Goal: Information Seeking & Learning: Find specific fact

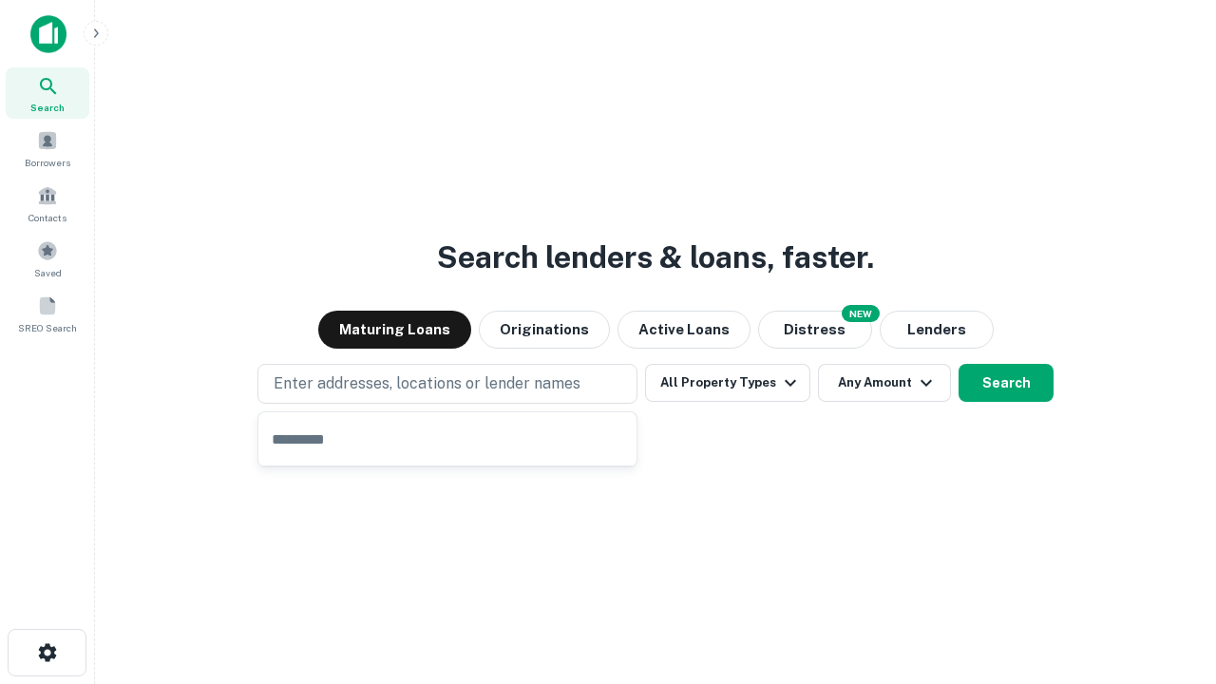
type input "**********"
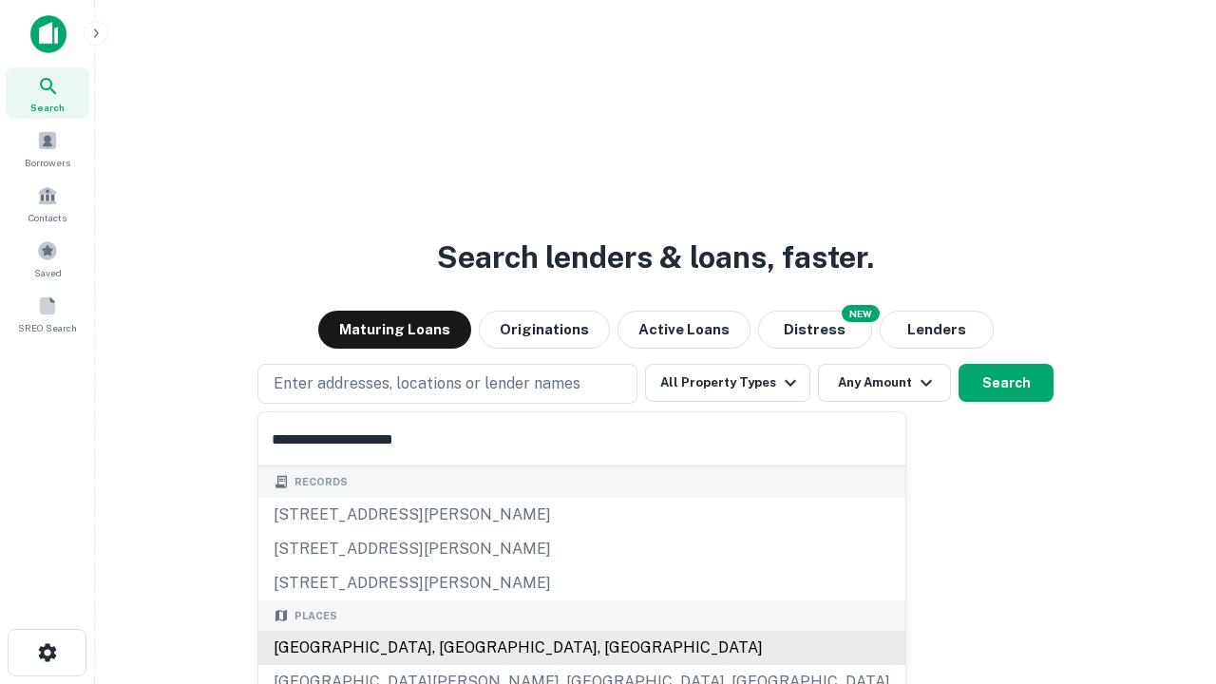
click at [454, 648] on div "Santa Monica, CA, USA" at bounding box center [581, 648] width 647 height 34
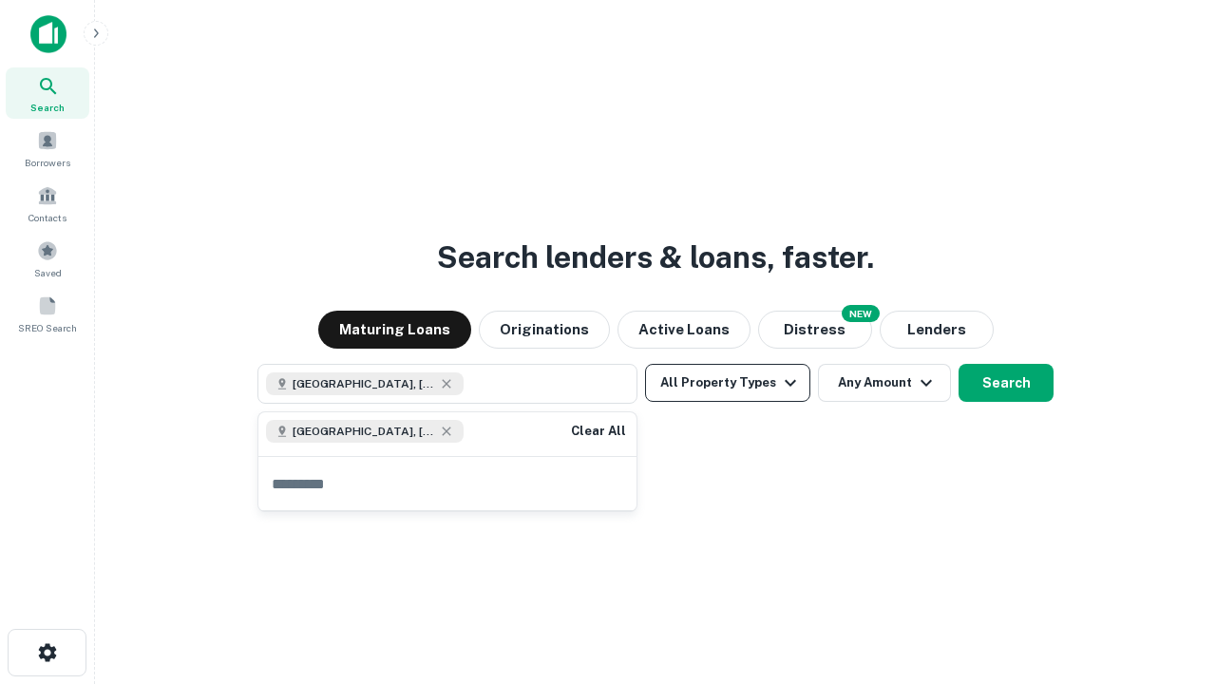
click at [727, 383] on button "All Property Types" at bounding box center [727, 383] width 165 height 38
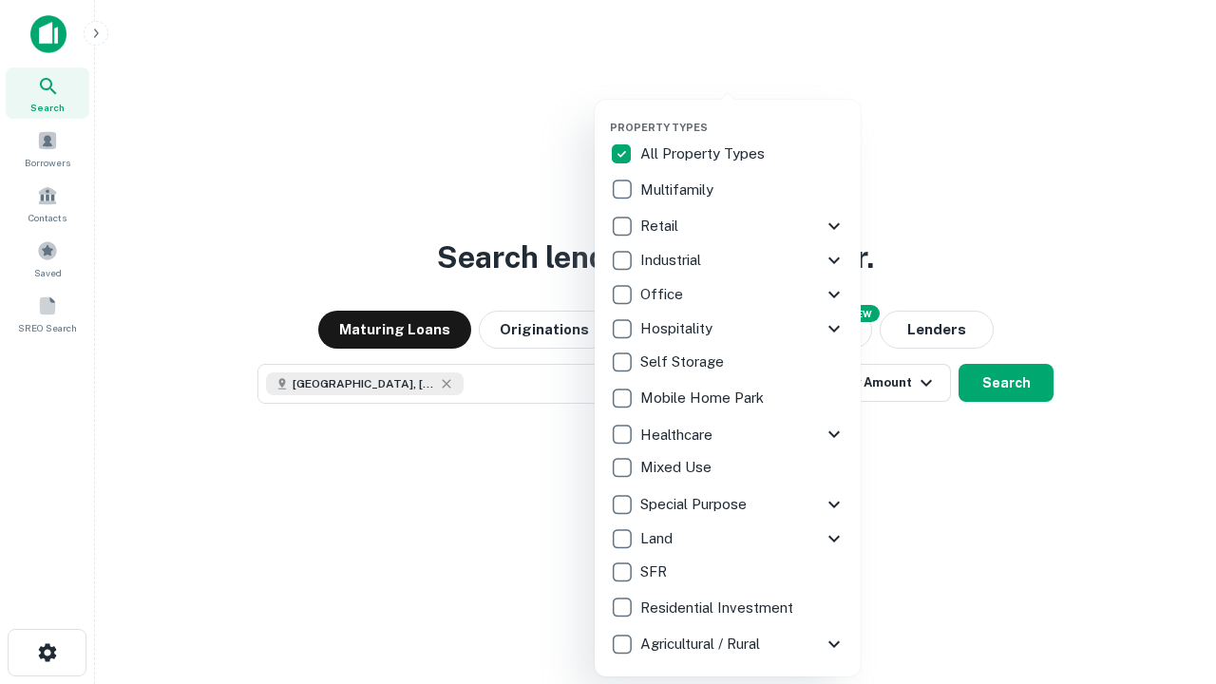
click at [743, 115] on button "button" at bounding box center [743, 115] width 266 height 1
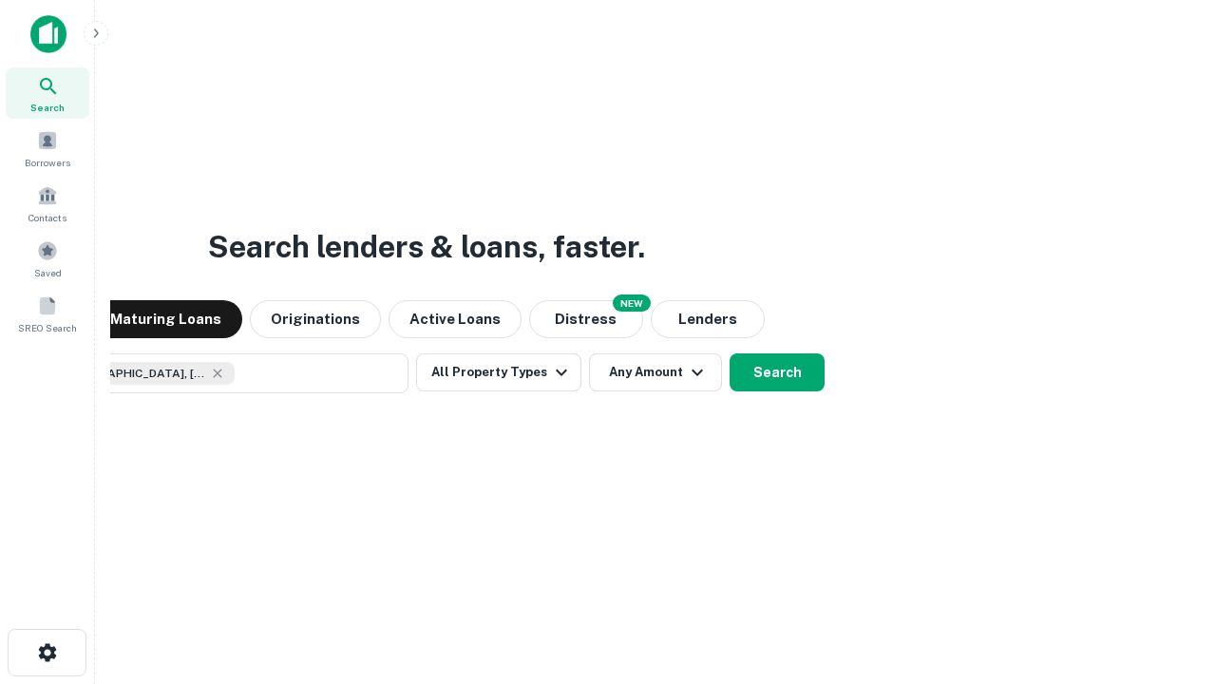
scroll to position [30, 0]
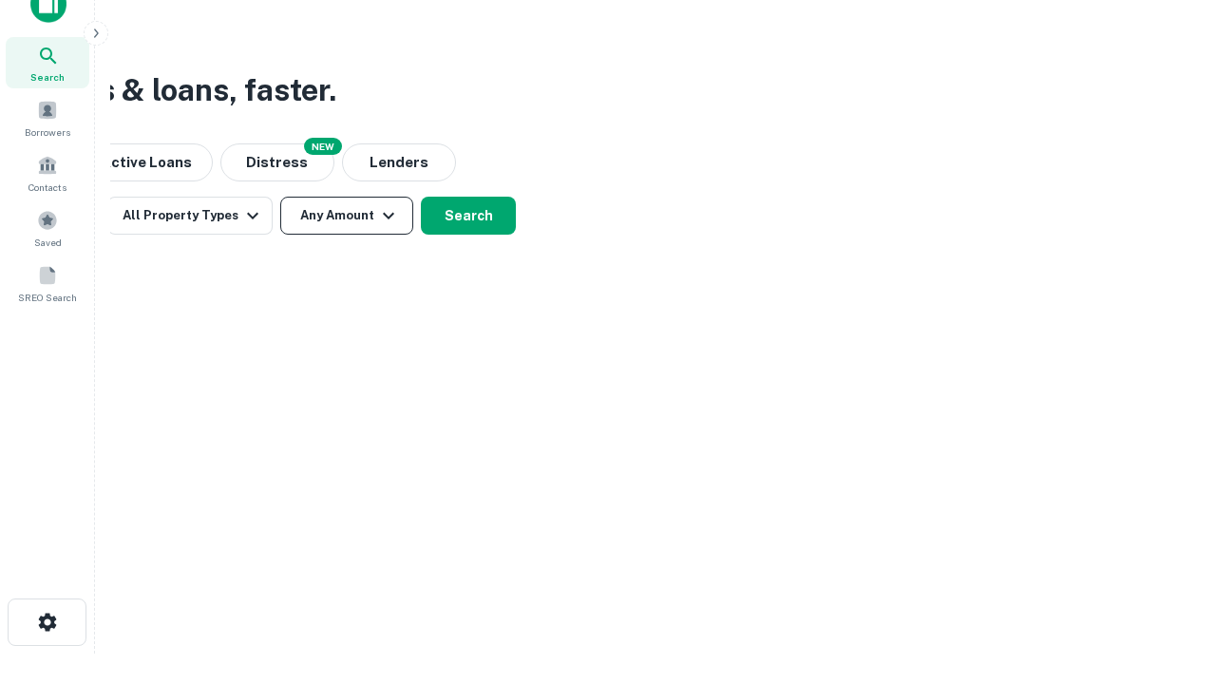
click at [347, 216] on button "Any Amount" at bounding box center [346, 216] width 133 height 38
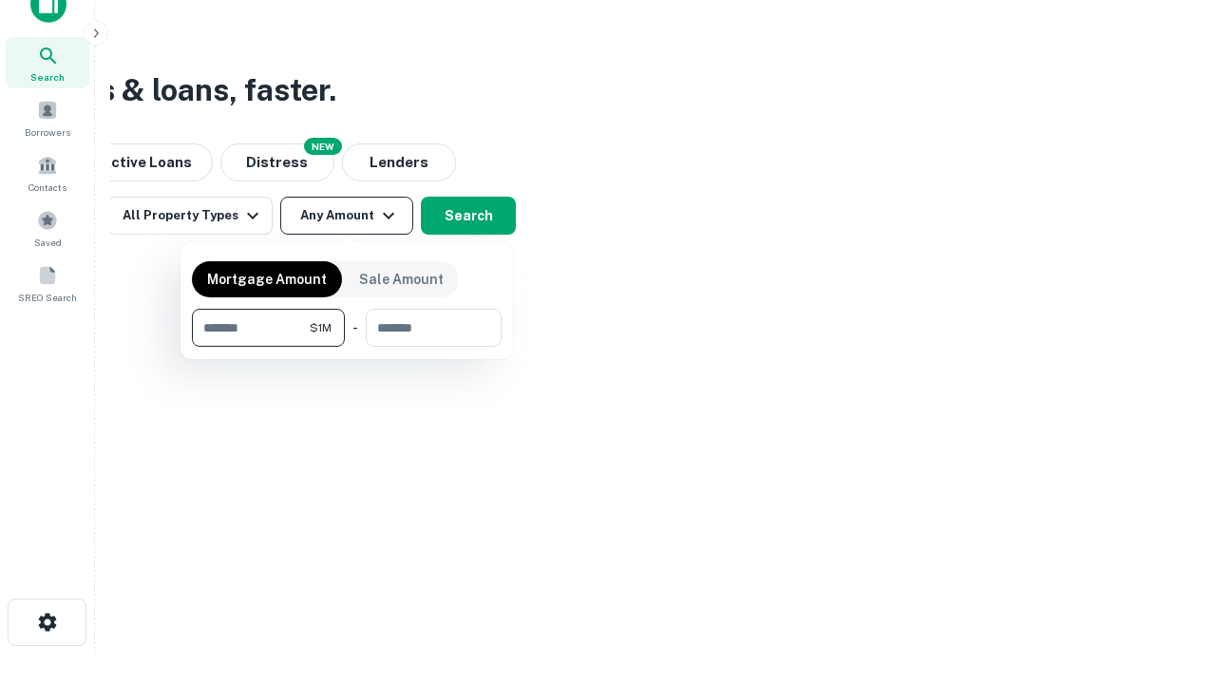
type input "*******"
click at [347, 347] on button "button" at bounding box center [347, 347] width 310 height 1
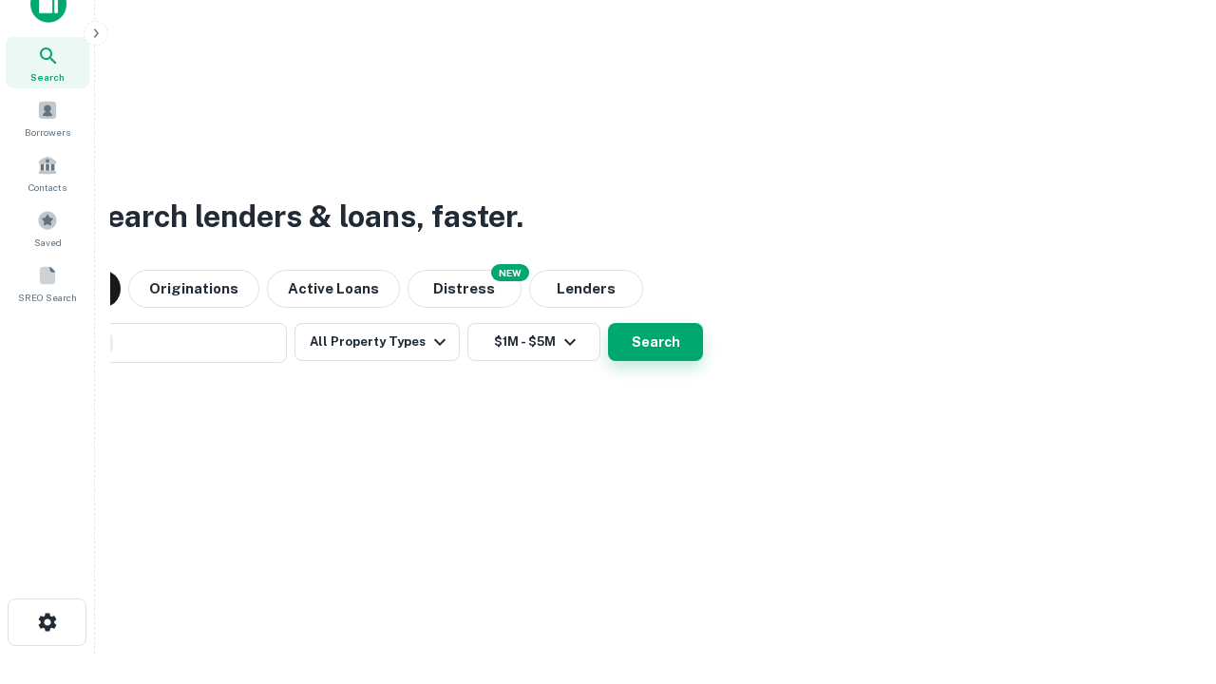
click at [608, 323] on button "Search" at bounding box center [655, 342] width 95 height 38
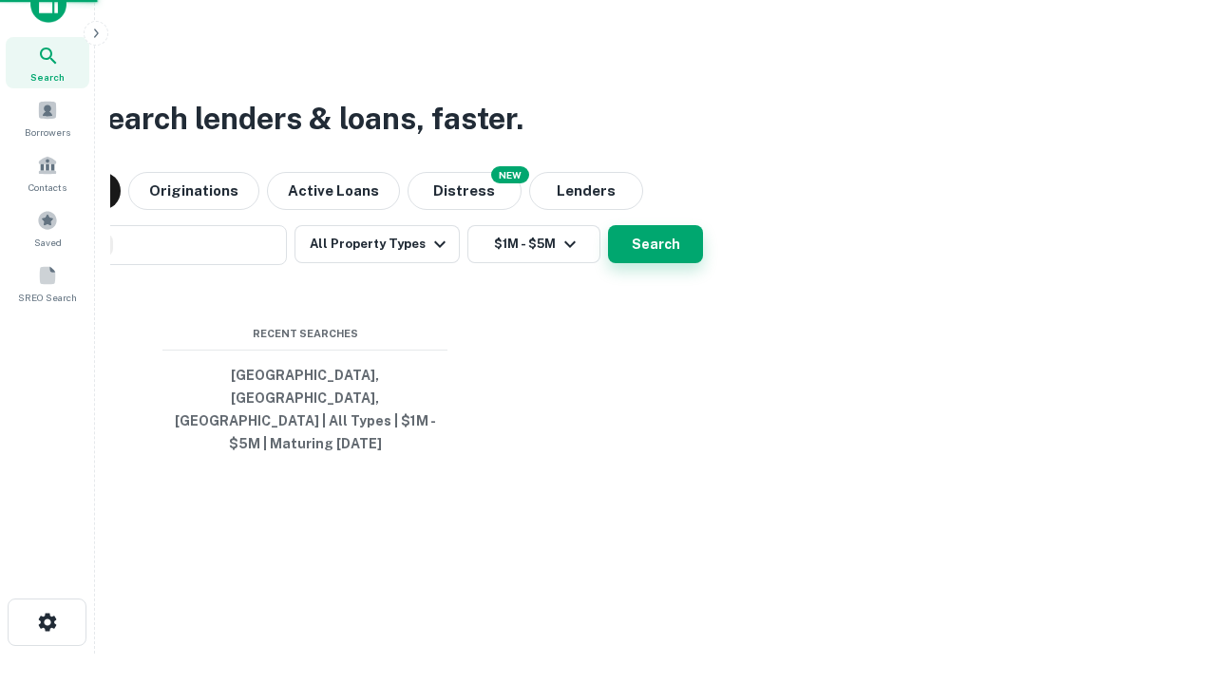
scroll to position [62, 537]
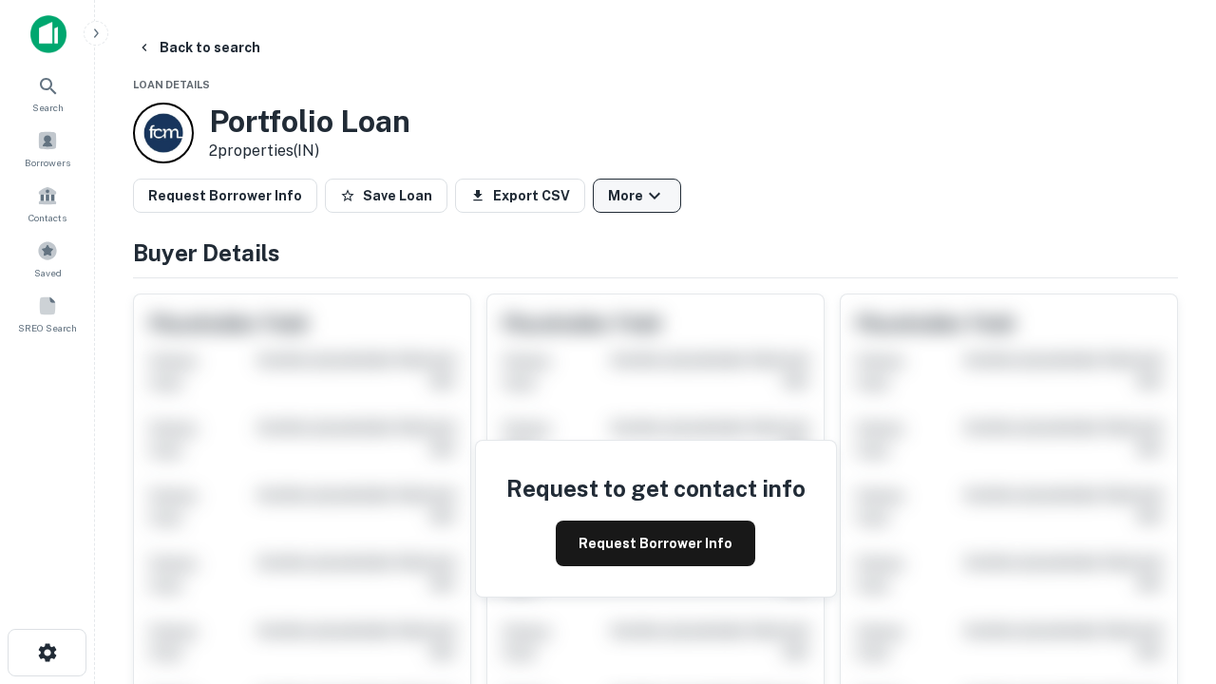
click at [636, 196] on button "More" at bounding box center [637, 196] width 88 height 34
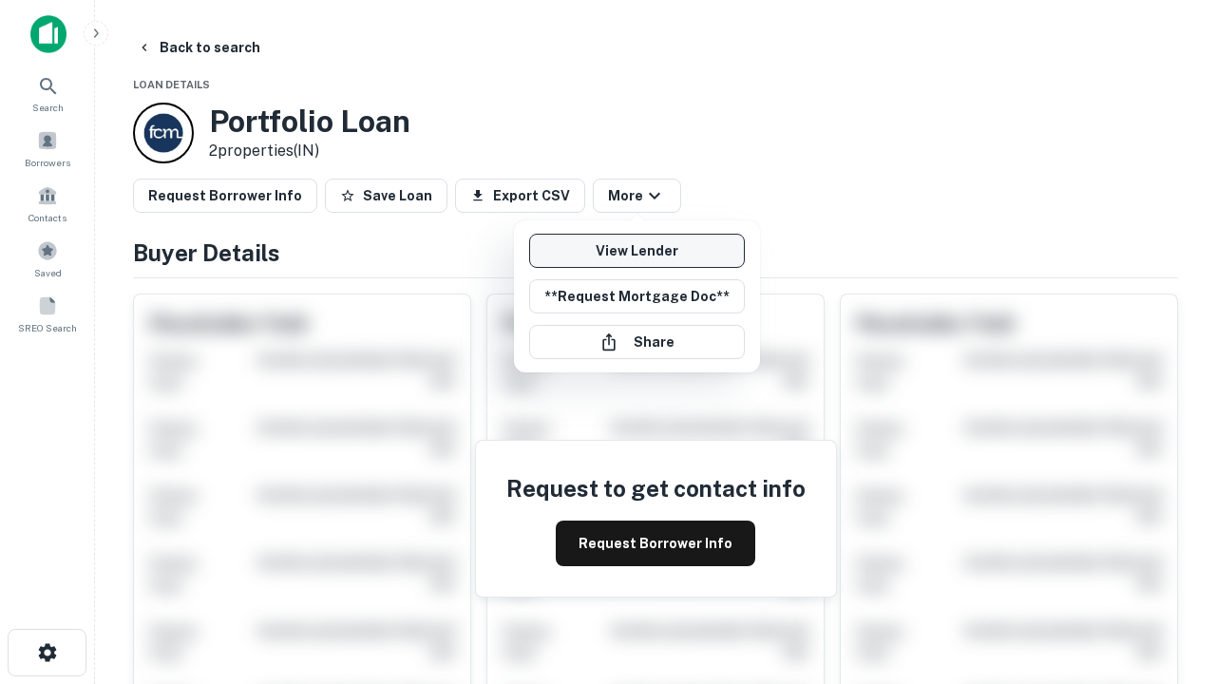
click at [636, 251] on link "View Lender" at bounding box center [637, 251] width 216 height 34
